Goal: Find specific page/section: Find specific page/section

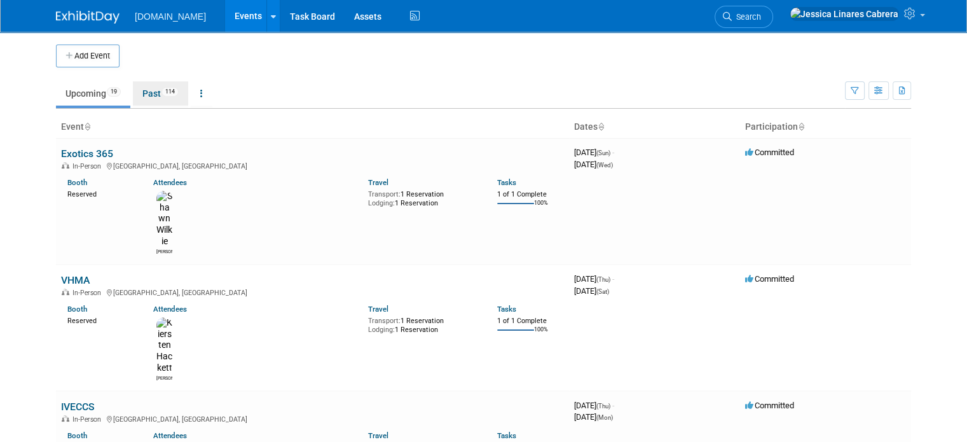
click at [138, 93] on link "Past 114" at bounding box center [160, 93] width 55 height 24
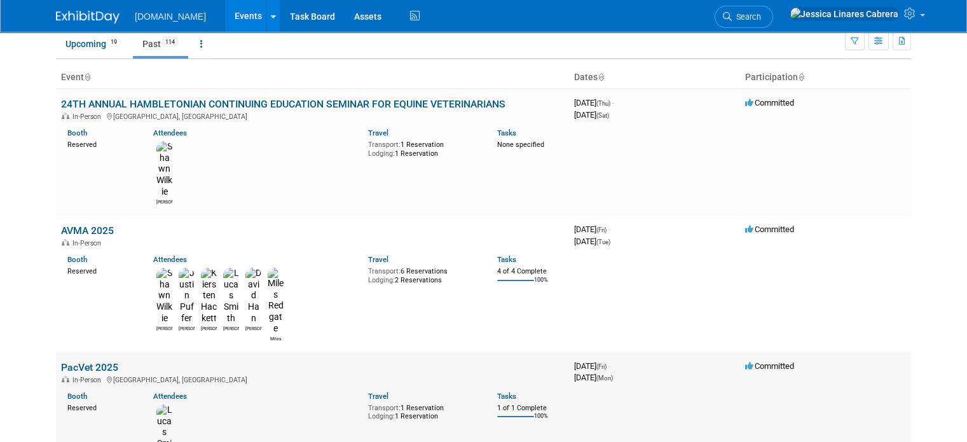
scroll to position [64, 0]
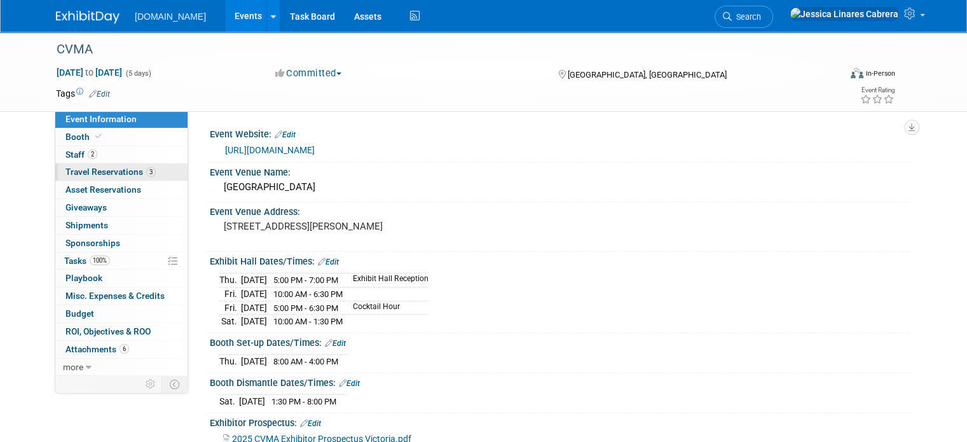
click at [81, 172] on span "Travel Reservations 3" at bounding box center [110, 172] width 90 height 10
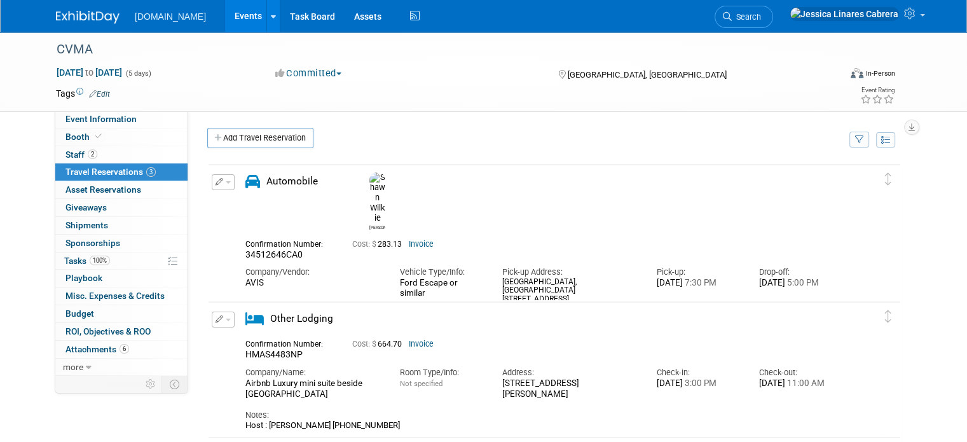
click at [409, 240] on link "Invoice" at bounding box center [421, 244] width 25 height 9
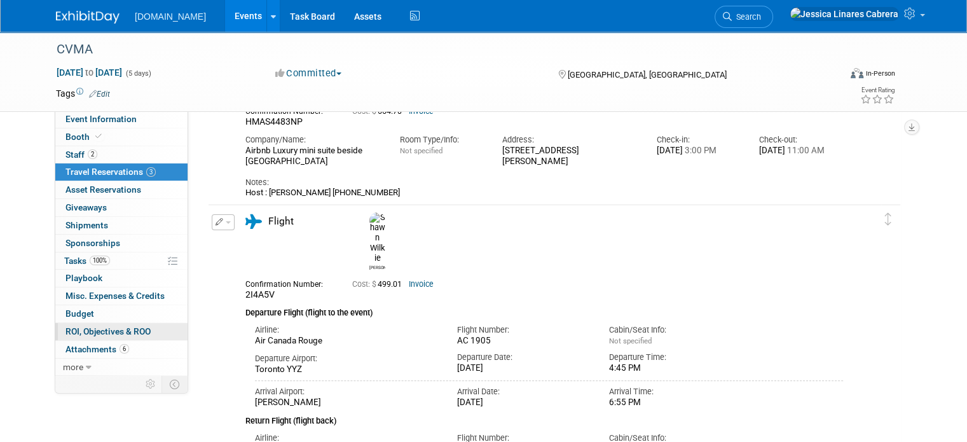
scroll to position [254, 0]
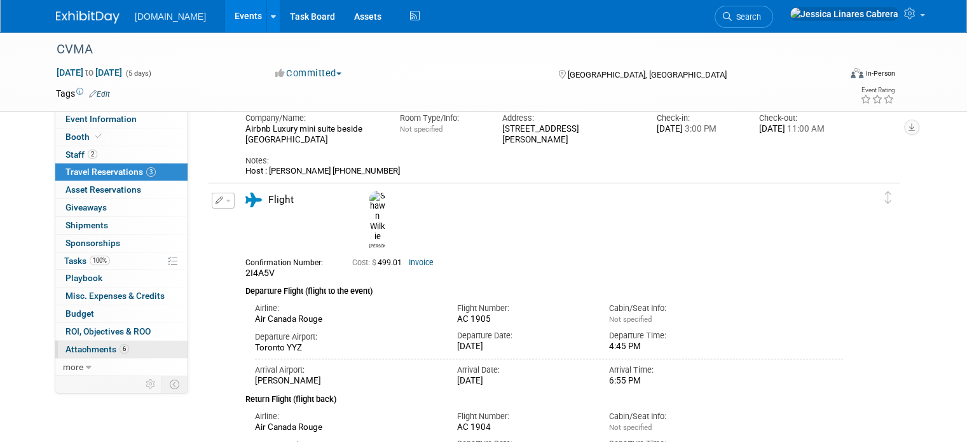
click at [79, 347] on span "Attachments 6" at bounding box center [97, 349] width 64 height 10
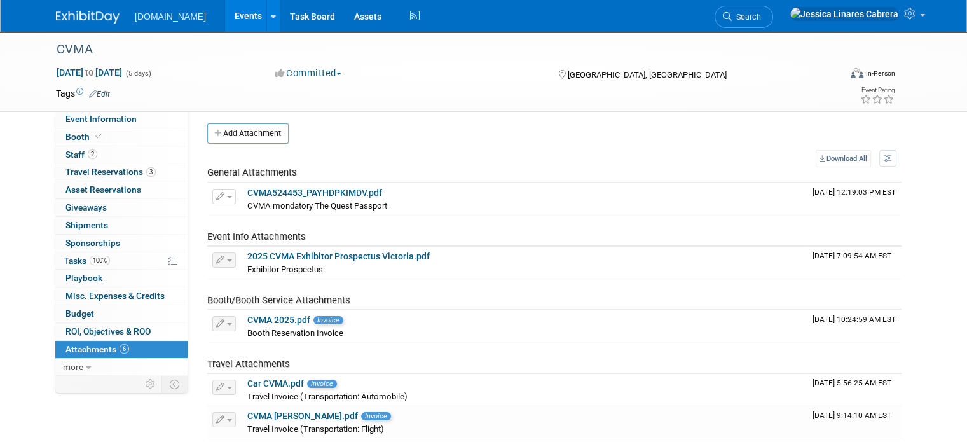
scroll to position [76, 0]
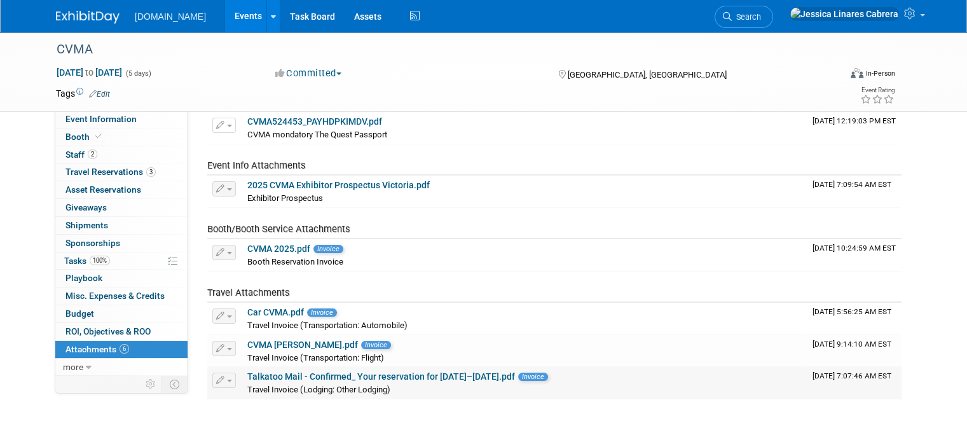
click at [453, 375] on link "Talkatoo Mail - Confirmed_ Your reservation for Jun 25–29.pdf" at bounding box center [381, 376] width 268 height 10
